Goal: Information Seeking & Learning: Learn about a topic

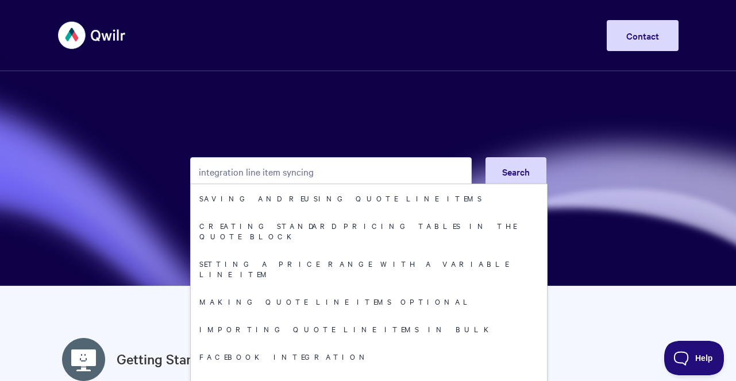
type input "integration line item syncing"
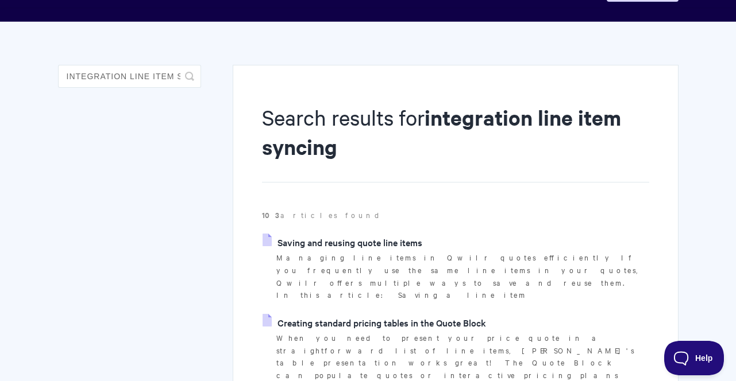
scroll to position [51, 0]
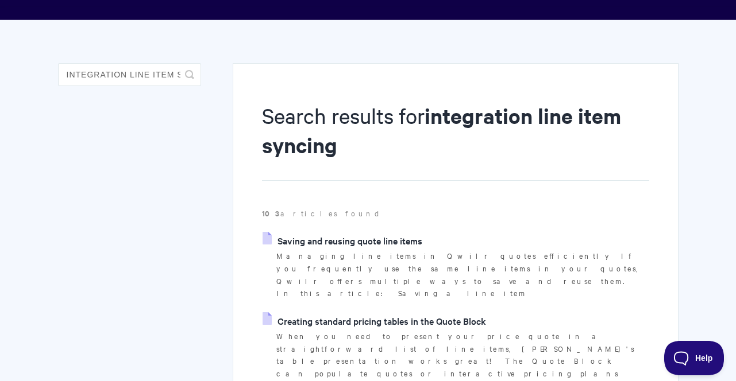
click at [345, 243] on link "Saving and reusing quote line items" at bounding box center [343, 240] width 160 height 17
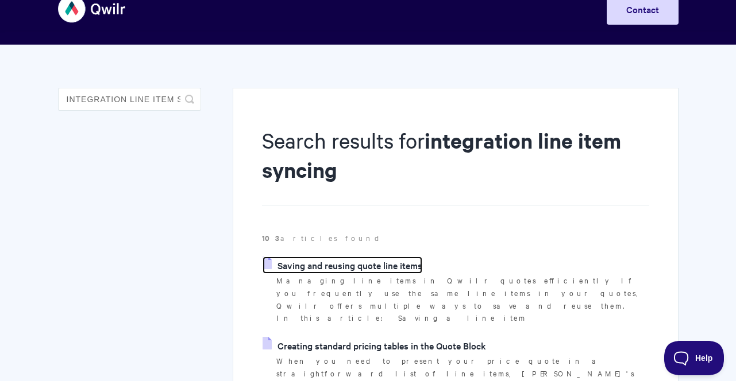
scroll to position [0, 0]
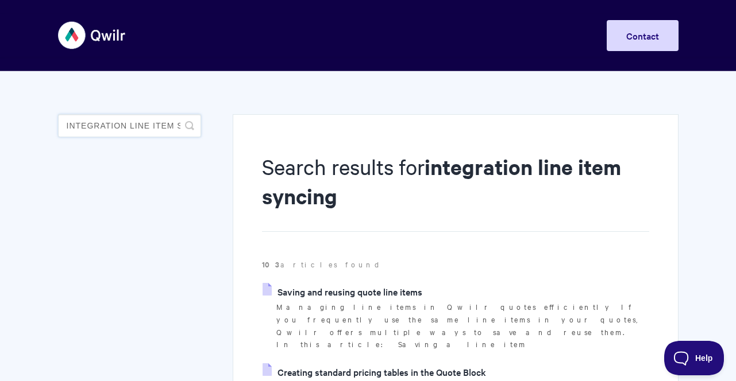
click at [111, 122] on input "integration line item syncing" at bounding box center [129, 125] width 143 height 23
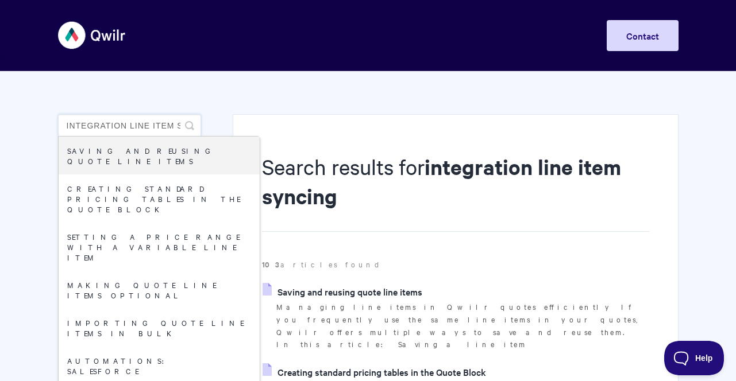
click at [106, 128] on input "integration line item syncing" at bounding box center [129, 125] width 143 height 23
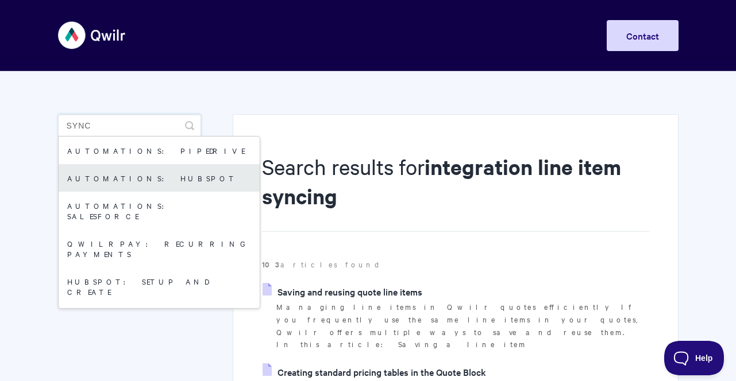
type input "sync"
click at [140, 182] on link "Automations: HubSpot" at bounding box center [159, 178] width 201 height 28
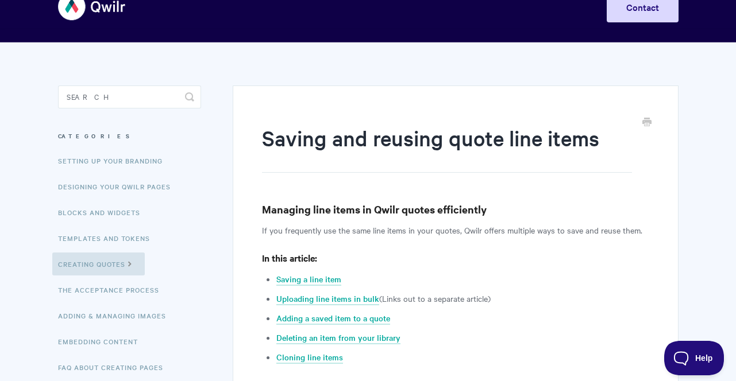
scroll to position [19, 0]
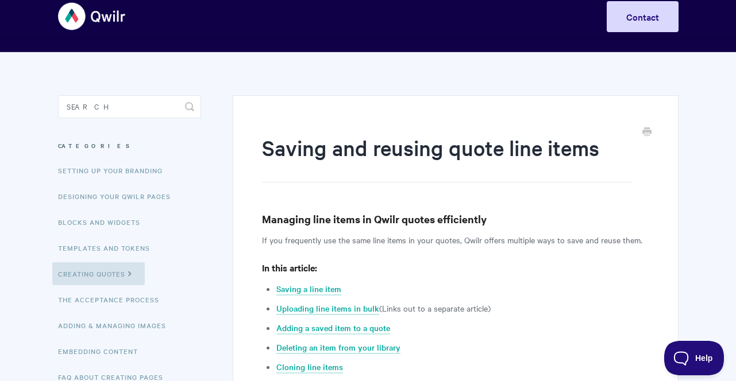
click at [91, 122] on aside "Toggle Search Categories Setting up your Branding Designing Your Qwilr Pages Bl…" at bounding box center [129, 277] width 143 height 365
click at [93, 105] on input "Search" at bounding box center [129, 106] width 143 height 23
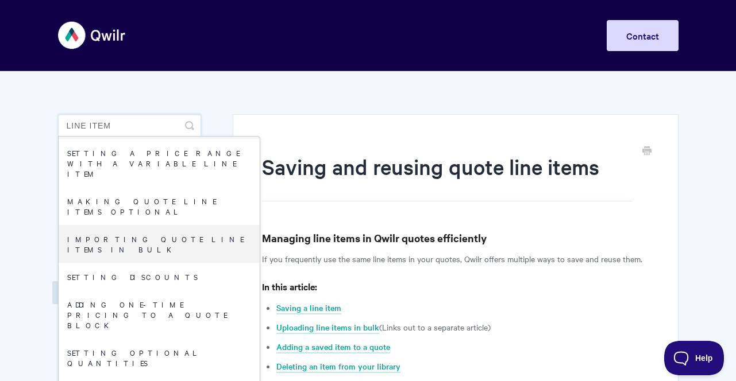
scroll to position [113, 0]
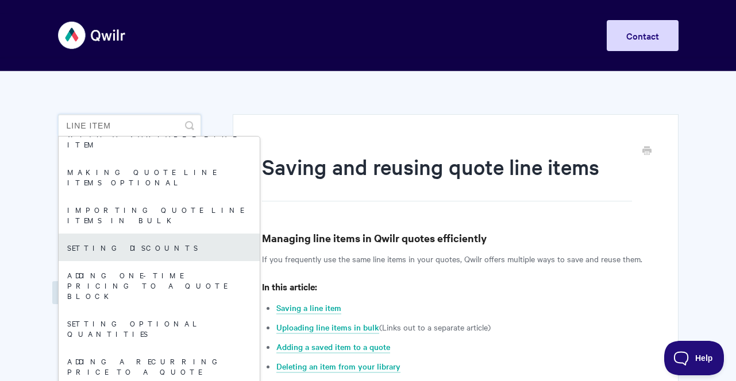
type input "line item"
click at [134, 234] on link "Setting discounts" at bounding box center [159, 248] width 201 height 28
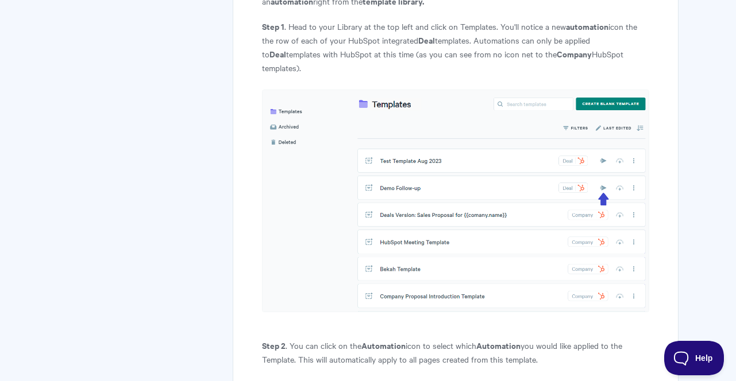
scroll to position [4346, 0]
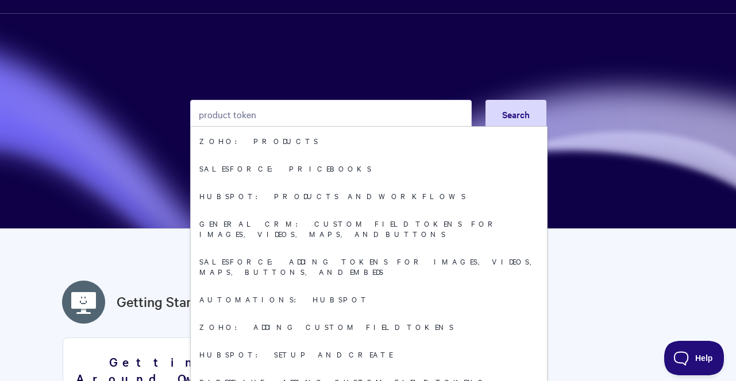
scroll to position [62, 0]
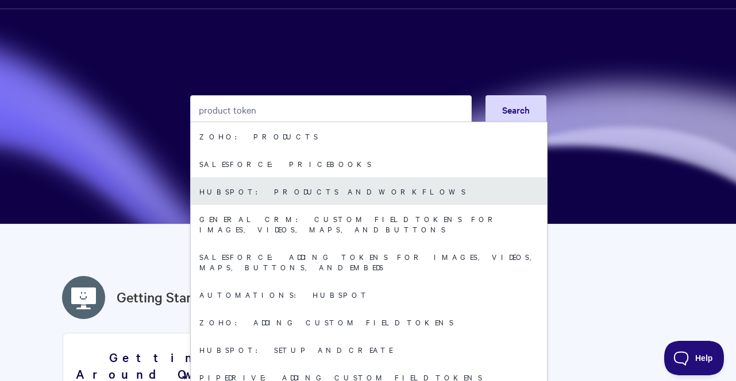
type input "product token"
click at [294, 187] on link "HubSpot: Products and Workflows" at bounding box center [369, 192] width 356 height 28
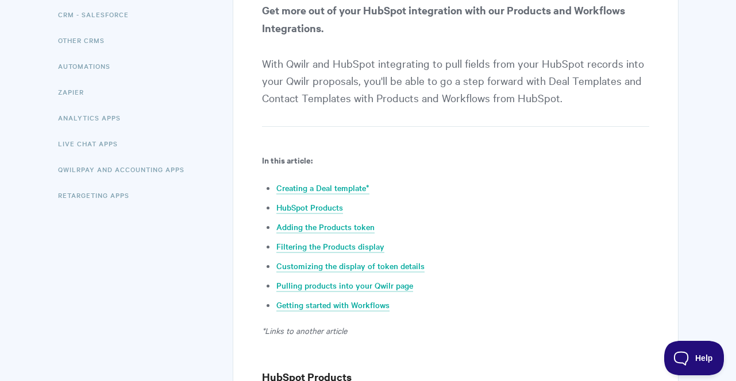
scroll to position [228, 0]
click at [360, 223] on link "Adding the Products token" at bounding box center [325, 227] width 98 height 13
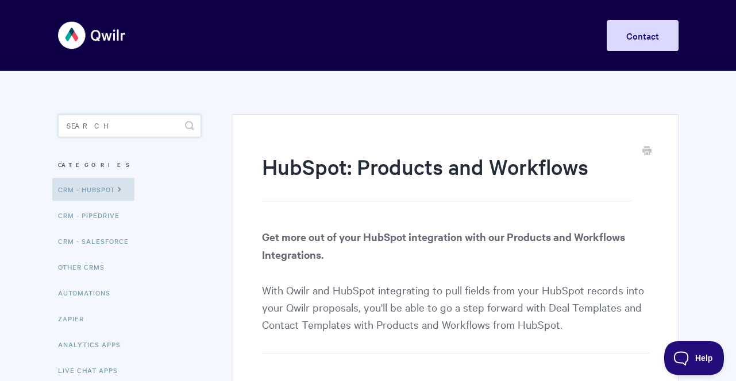
click at [131, 126] on input "Search" at bounding box center [129, 125] width 143 height 23
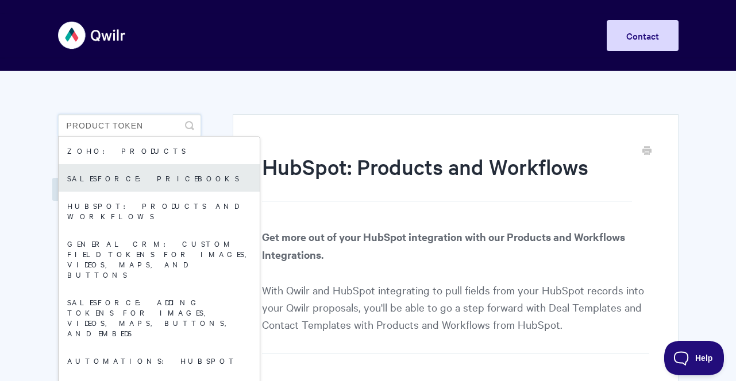
type input "product token"
click at [148, 173] on link "Salesforce: Pricebooks" at bounding box center [159, 178] width 201 height 28
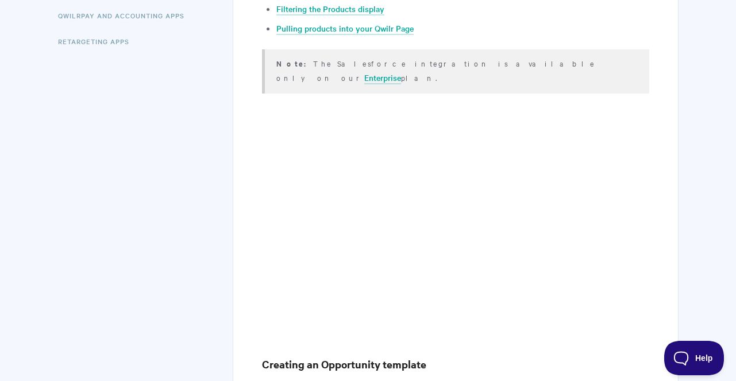
scroll to position [377, 0]
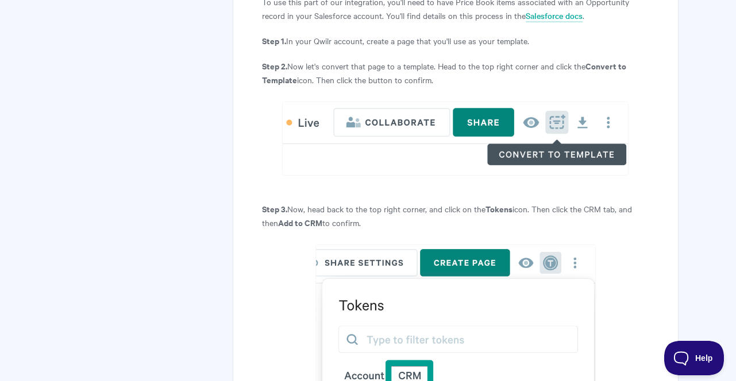
scroll to position [0, 0]
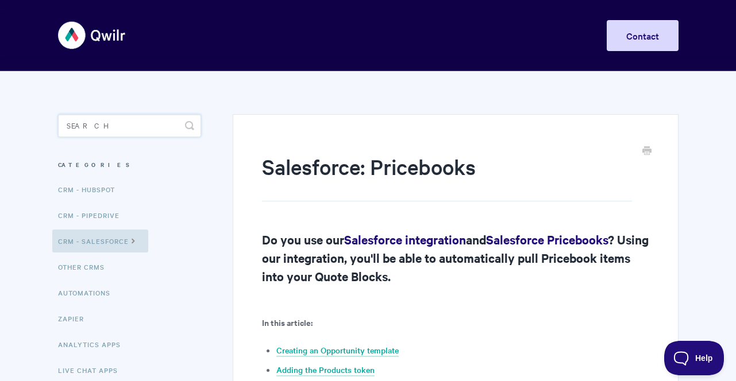
click at [97, 124] on input "Search" at bounding box center [129, 125] width 143 height 23
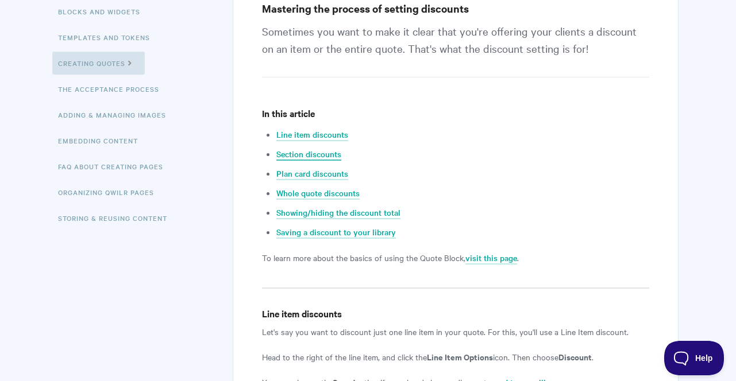
scroll to position [231, 0]
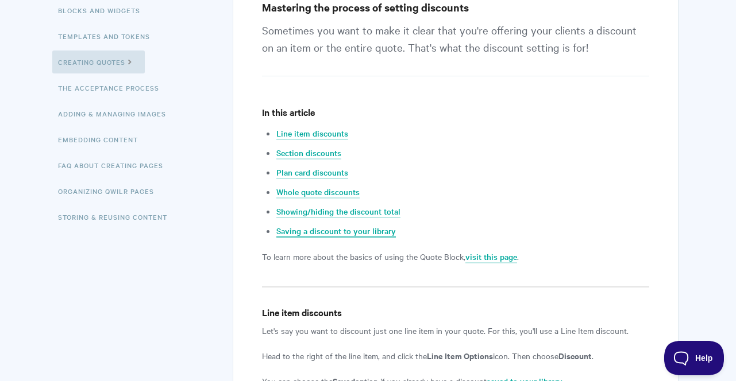
click at [345, 231] on link "Saving a discount to your library" at bounding box center [335, 231] width 119 height 13
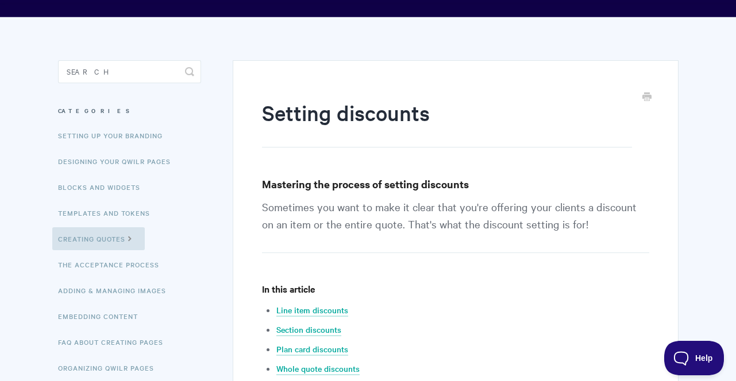
scroll to position [28, 0]
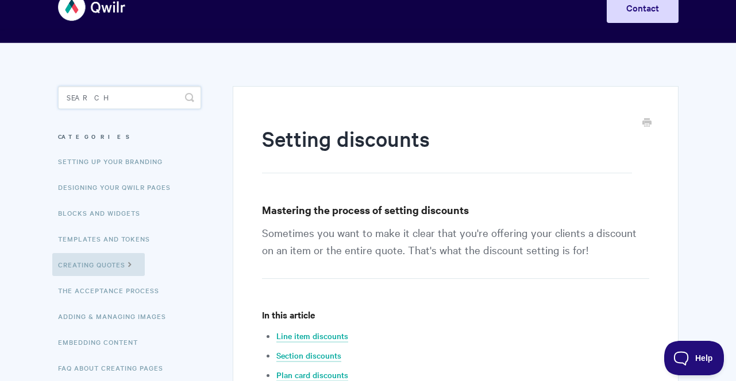
click at [109, 102] on input "Search" at bounding box center [129, 97] width 143 height 23
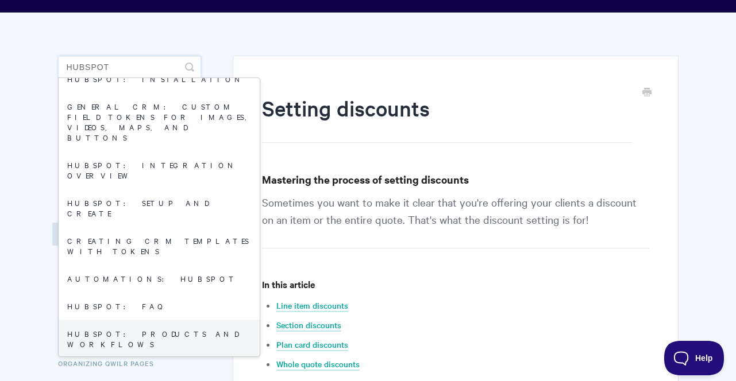
scroll to position [13, 0]
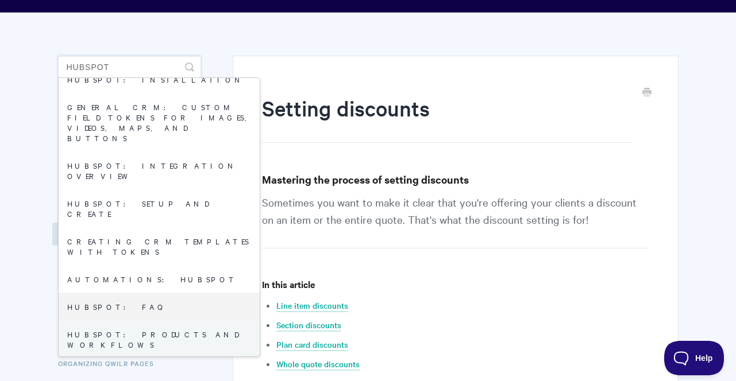
type input "hubspot"
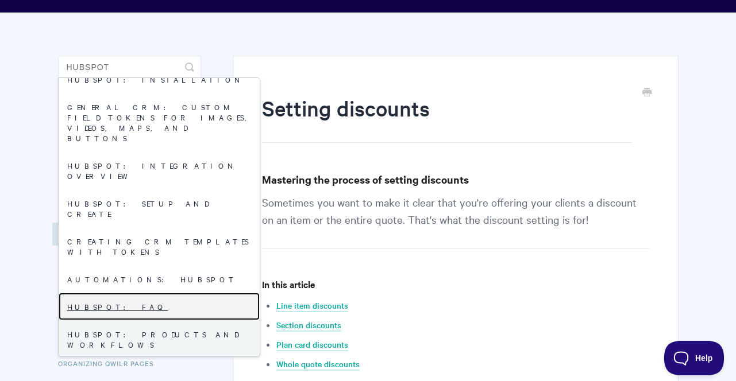
click at [156, 293] on link "HubSpot: FAQ" at bounding box center [159, 307] width 201 height 28
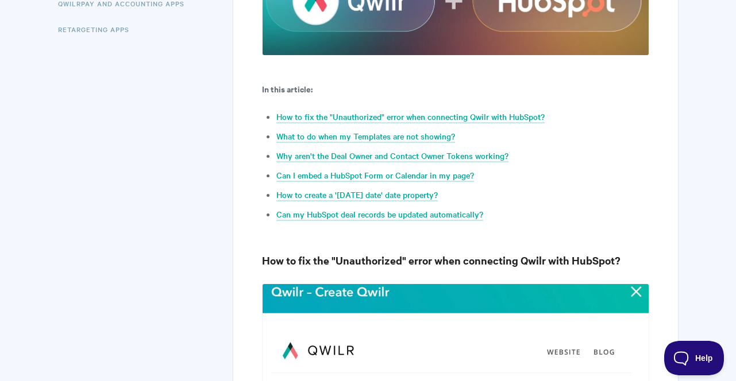
scroll to position [390, 0]
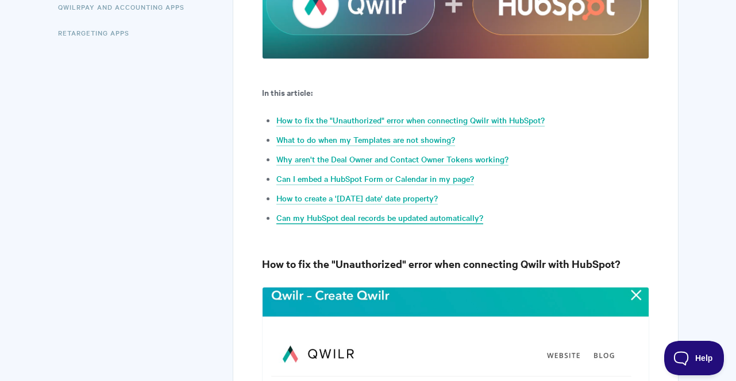
click at [335, 215] on link "Can my HubSpot deal records be updated automatically?" at bounding box center [379, 218] width 207 height 13
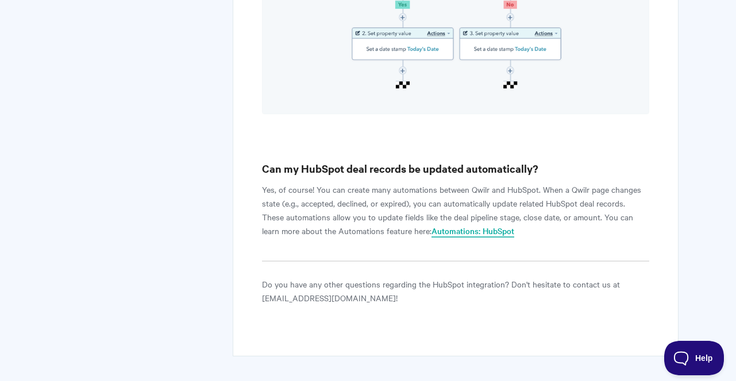
click at [453, 225] on link "Automations: HubSpot" at bounding box center [472, 231] width 83 height 13
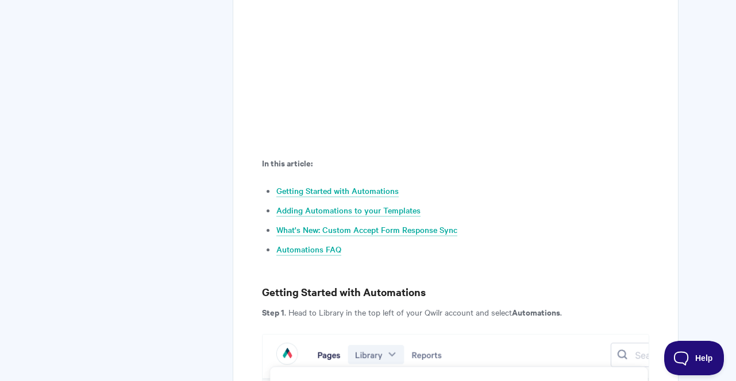
scroll to position [541, 0]
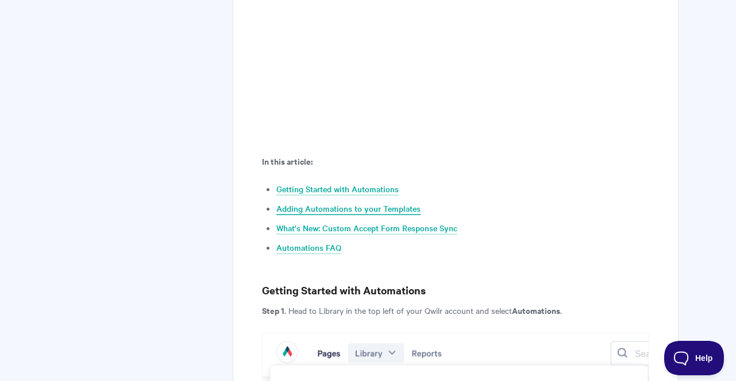
click at [319, 203] on link "Adding Automations to your Templates" at bounding box center [348, 209] width 144 height 13
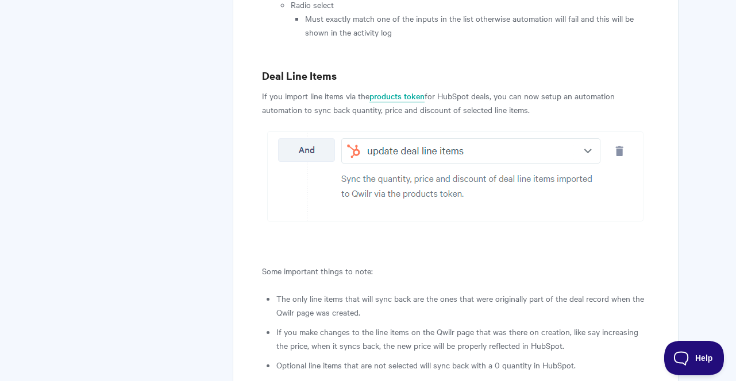
scroll to position [7077, 0]
